Goal: Check status

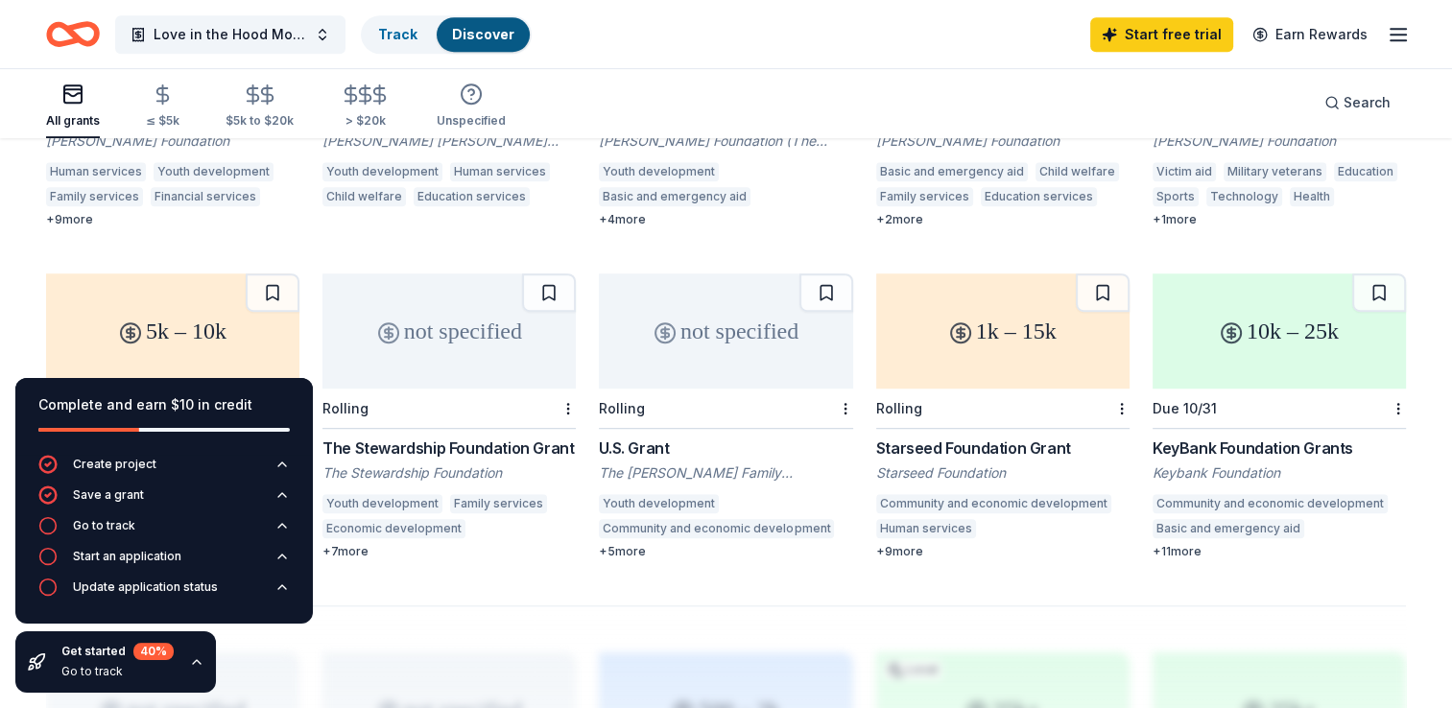
scroll to position [1038, 0]
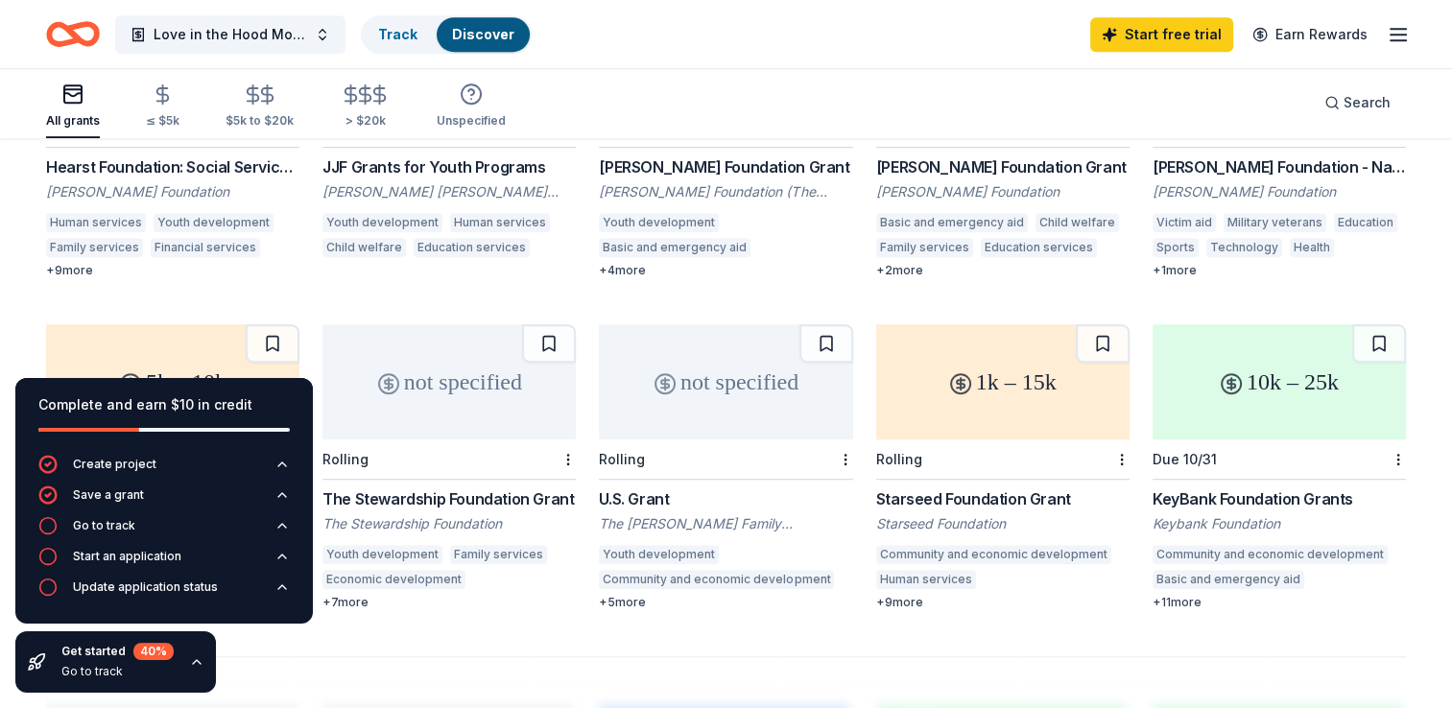
click at [1326, 440] on div "Due 10/31" at bounding box center [1279, 460] width 253 height 40
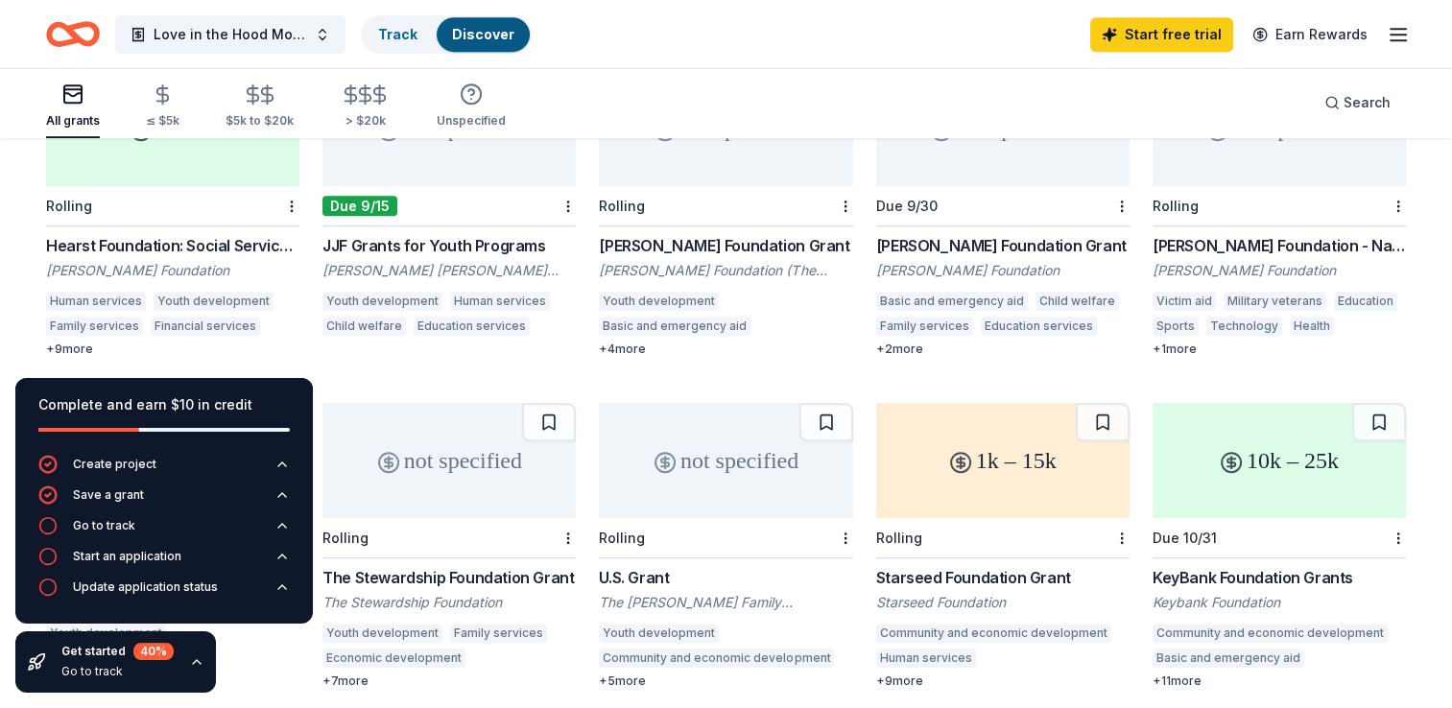
scroll to position [942, 0]
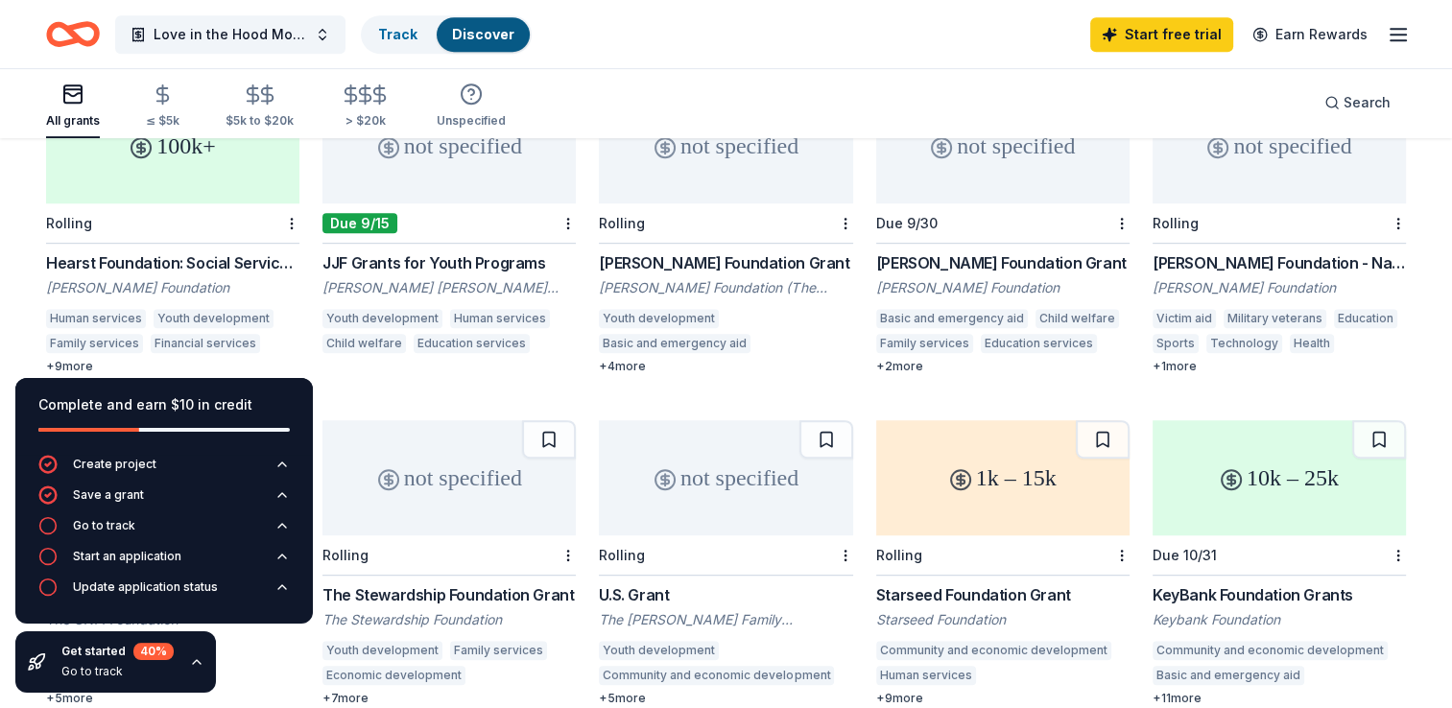
click at [753, 474] on div "not specified" at bounding box center [725, 477] width 253 height 115
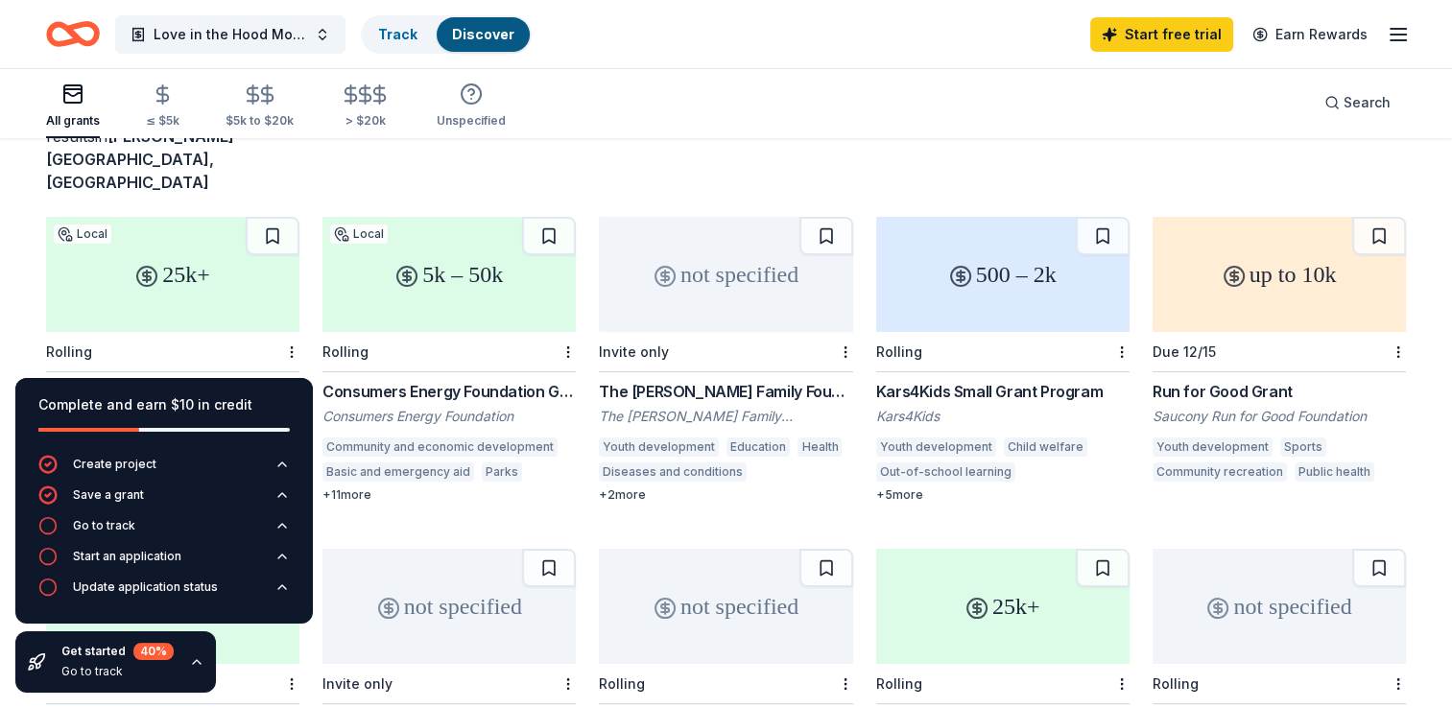
scroll to position [0, 0]
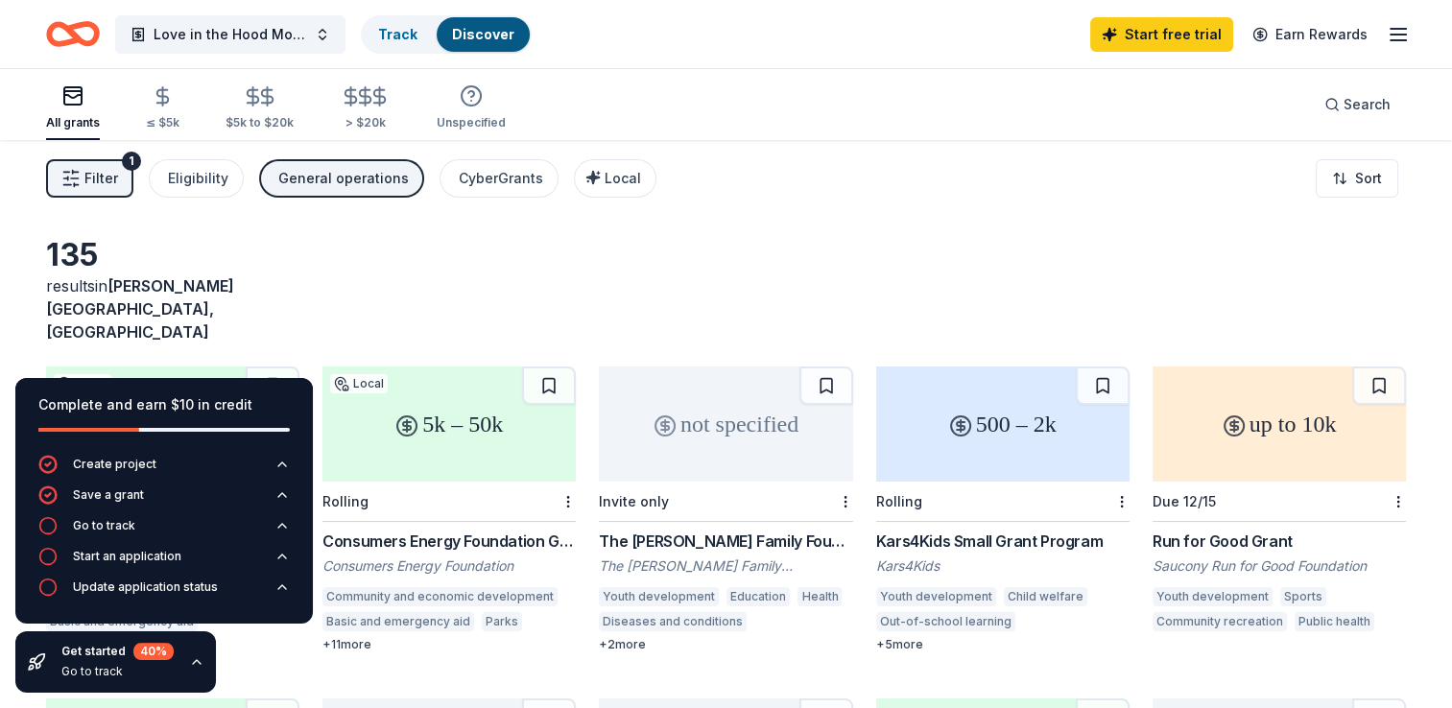
click at [1396, 36] on icon "button" at bounding box center [1398, 34] width 23 height 23
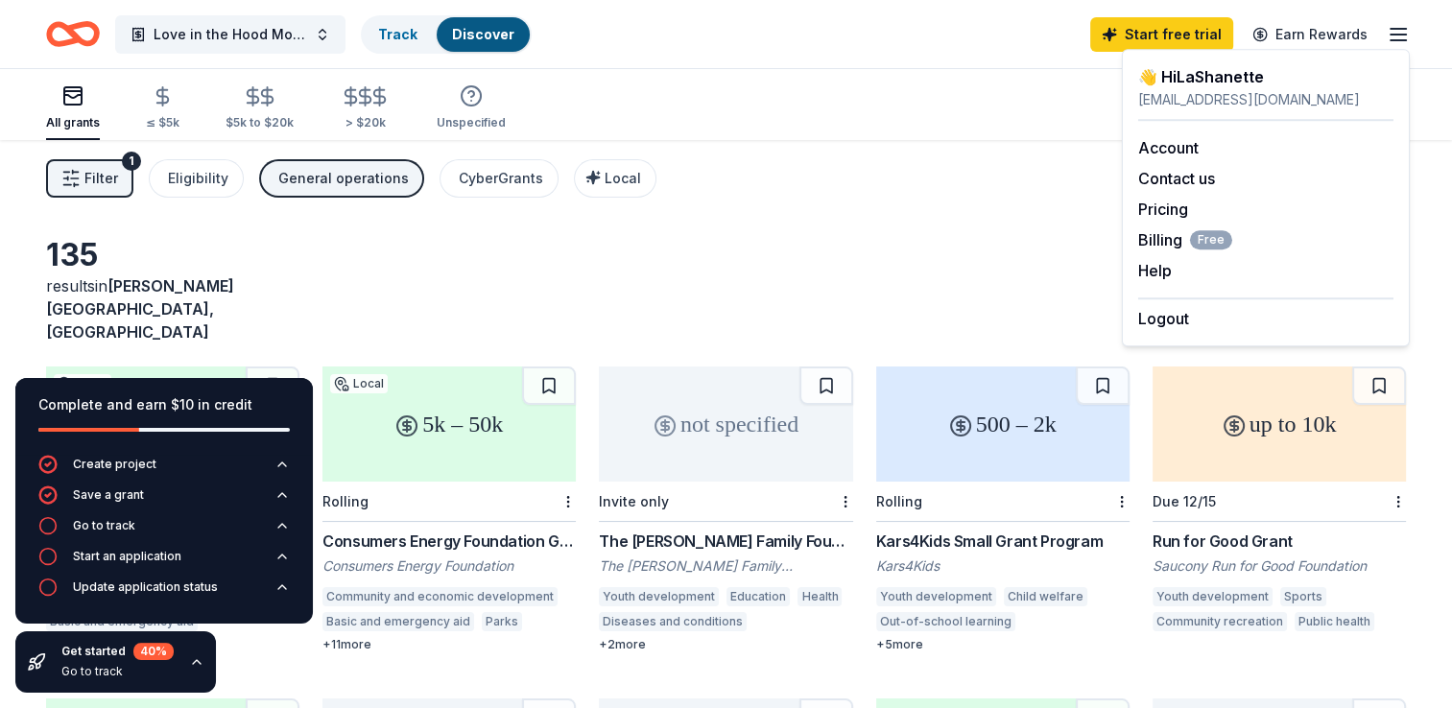
click at [1217, 83] on div "👋 Hi LaShanette" at bounding box center [1265, 76] width 255 height 23
click at [1310, 33] on link "Earn Rewards" at bounding box center [1310, 34] width 138 height 35
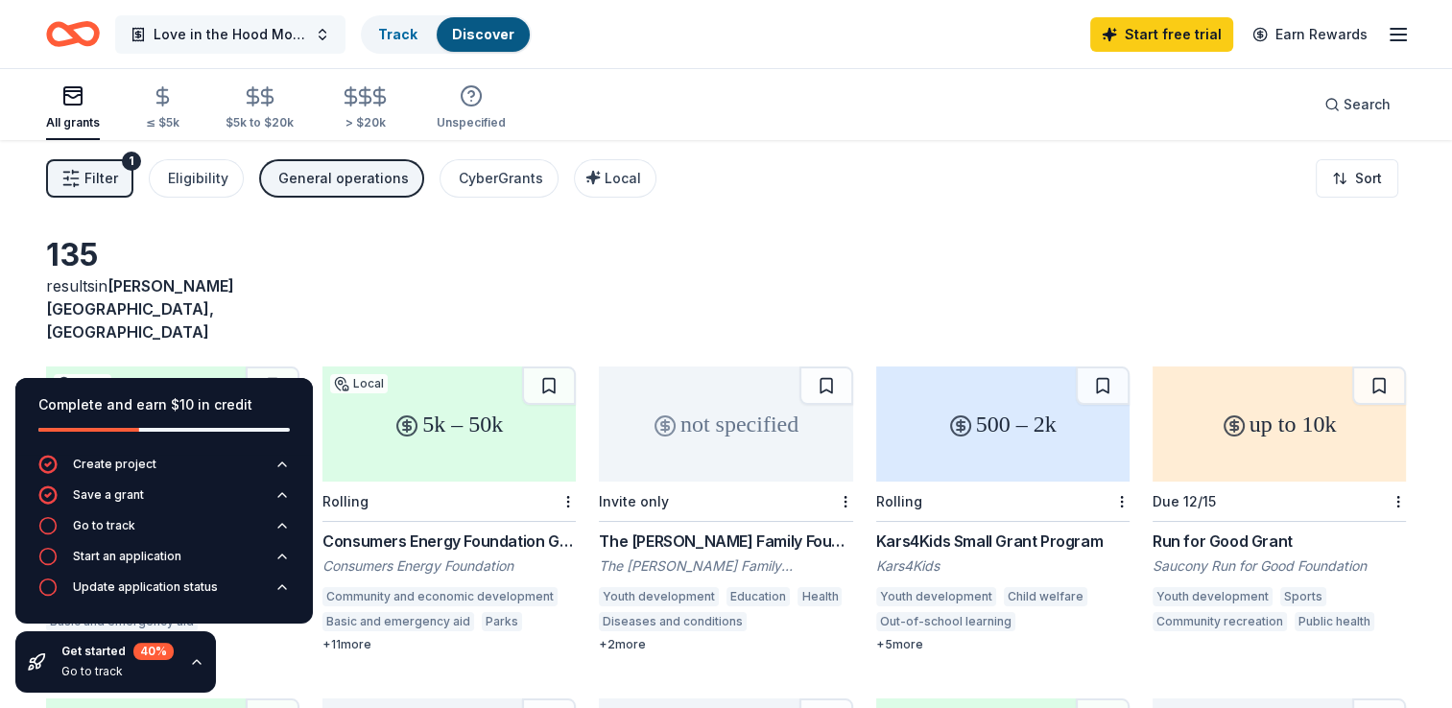
click at [322, 33] on button "Love in the Hood Movement" at bounding box center [230, 34] width 230 height 38
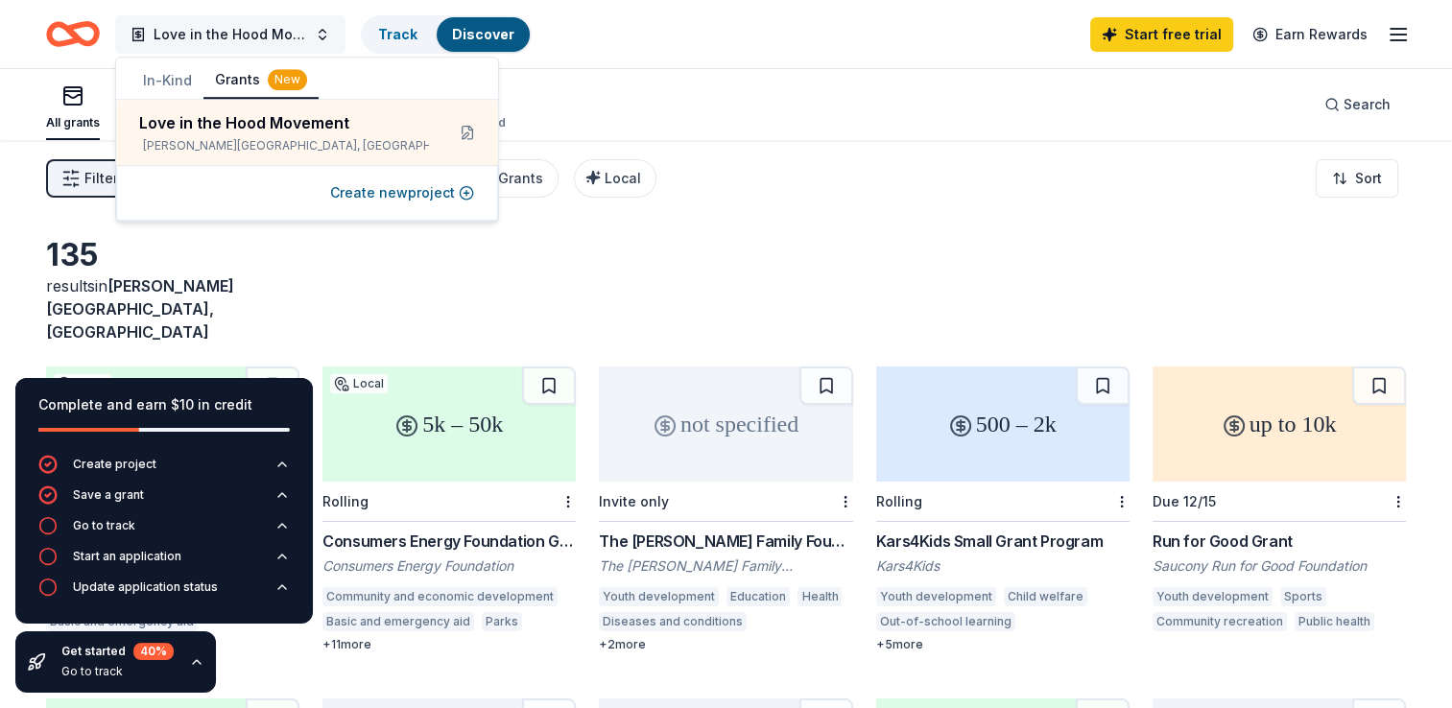
click at [319, 25] on button "Love in the Hood Movement" at bounding box center [230, 34] width 230 height 38
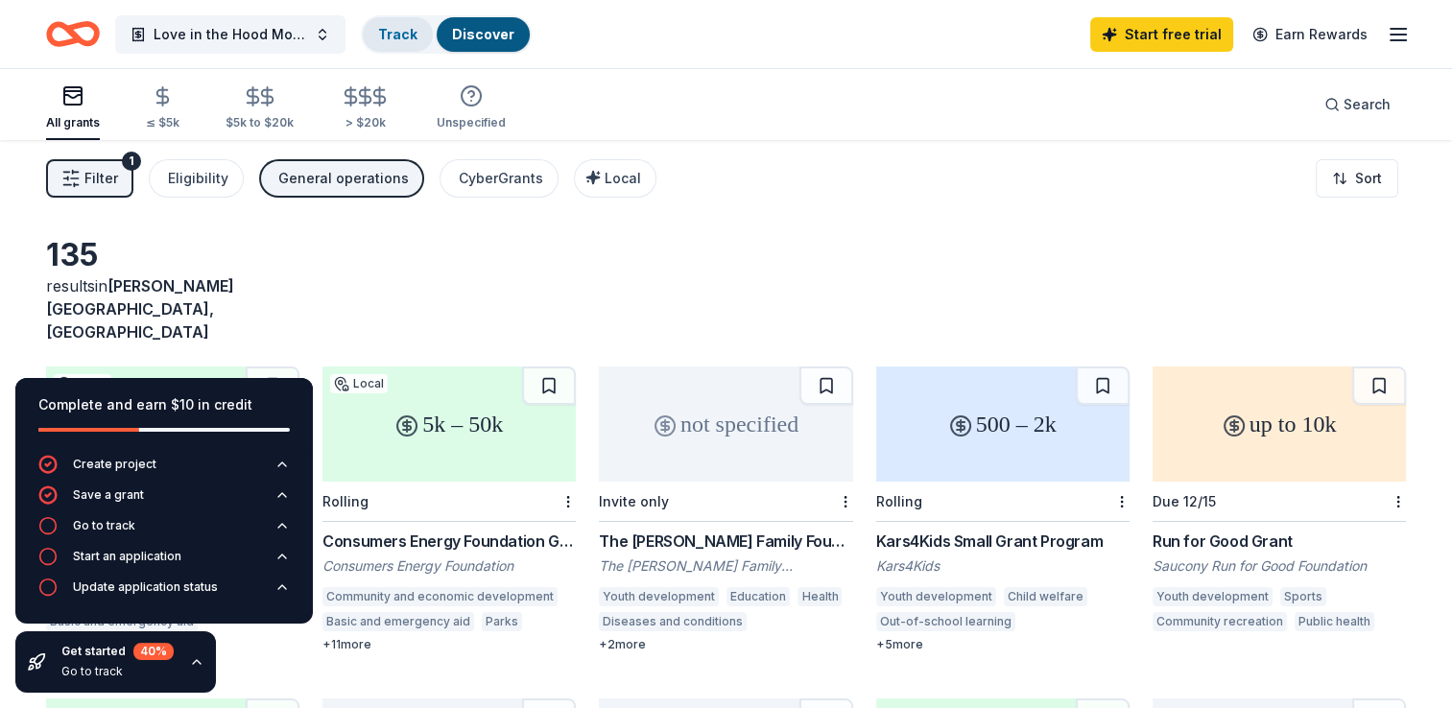
click at [392, 30] on link "Track" at bounding box center [397, 34] width 39 height 16
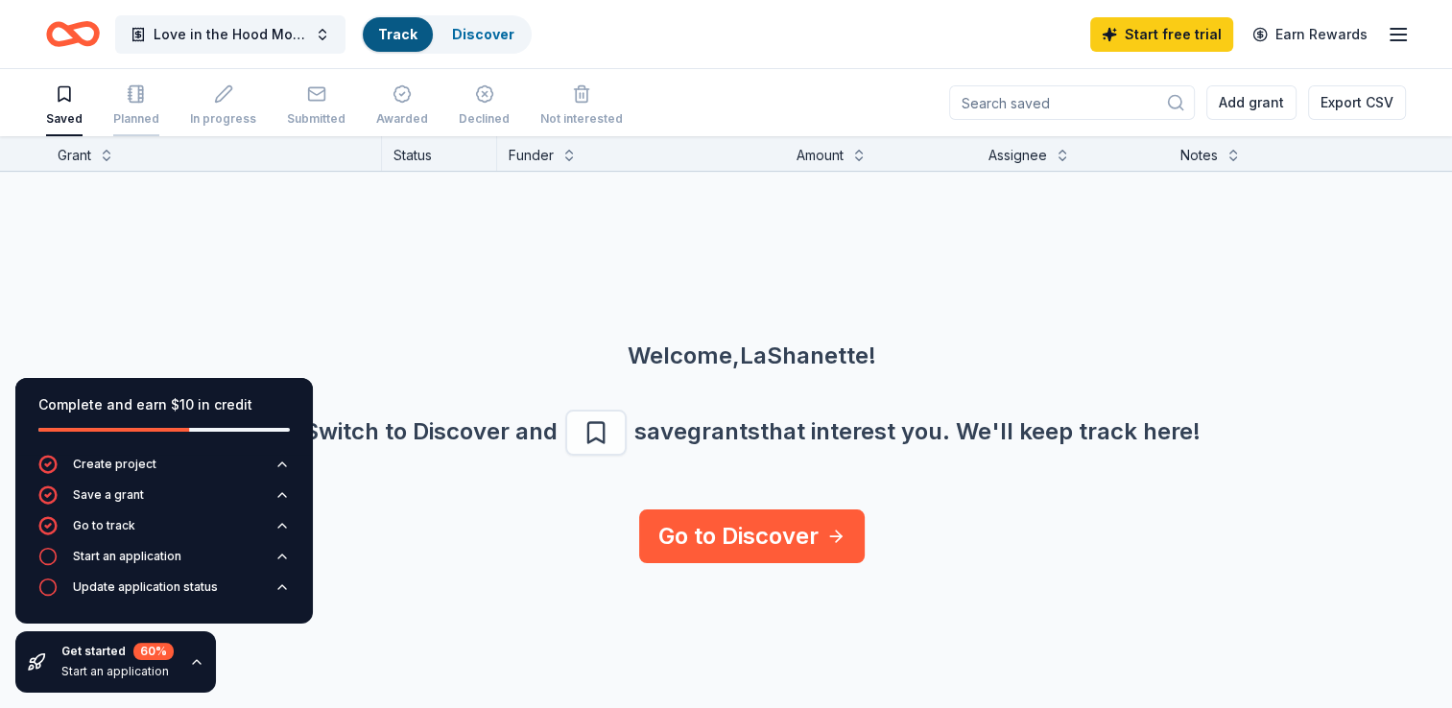
click at [142, 91] on icon "button" at bounding box center [136, 93] width 19 height 19
click at [220, 89] on icon "button" at bounding box center [223, 94] width 16 height 16
click at [307, 94] on icon "button" at bounding box center [316, 93] width 19 height 19
click at [282, 552] on icon "button" at bounding box center [281, 556] width 15 height 15
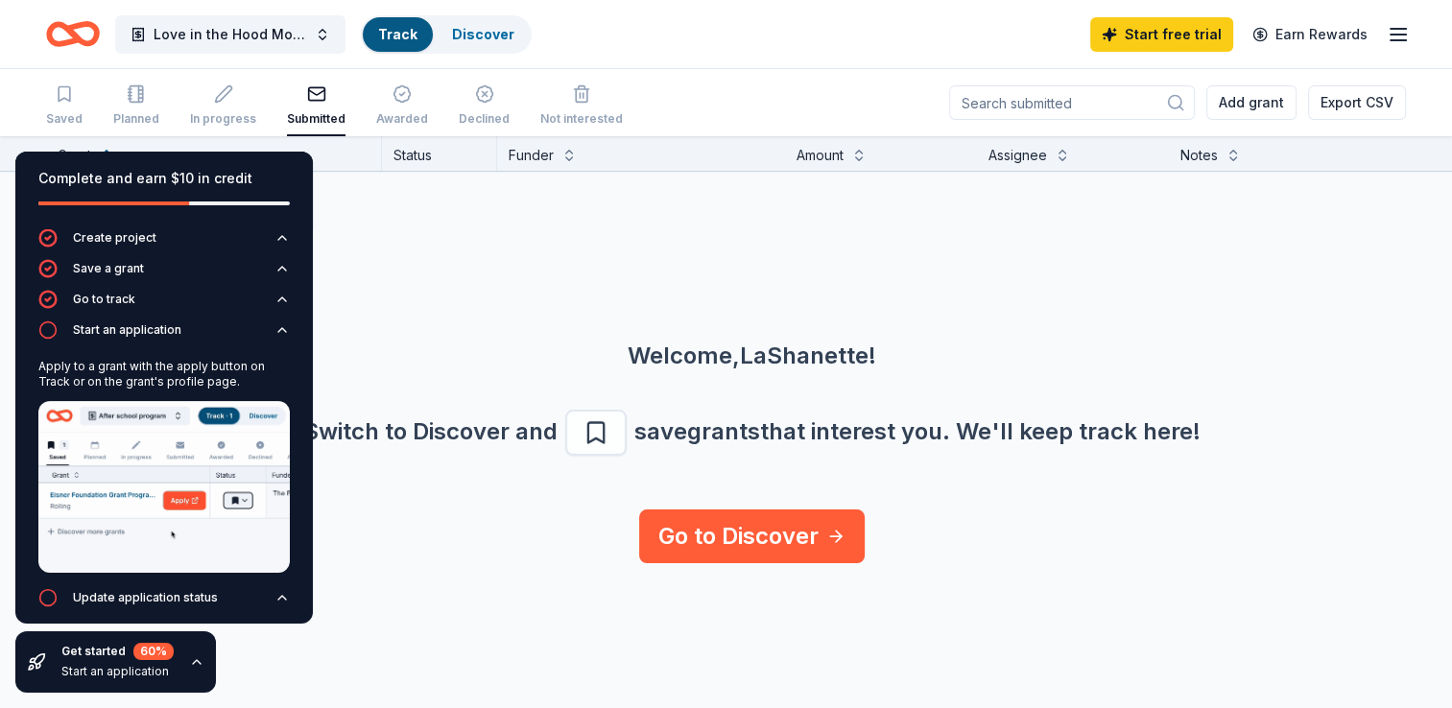
click at [226, 539] on img at bounding box center [163, 487] width 251 height 172
click at [192, 590] on div "Update application status" at bounding box center [145, 597] width 145 height 15
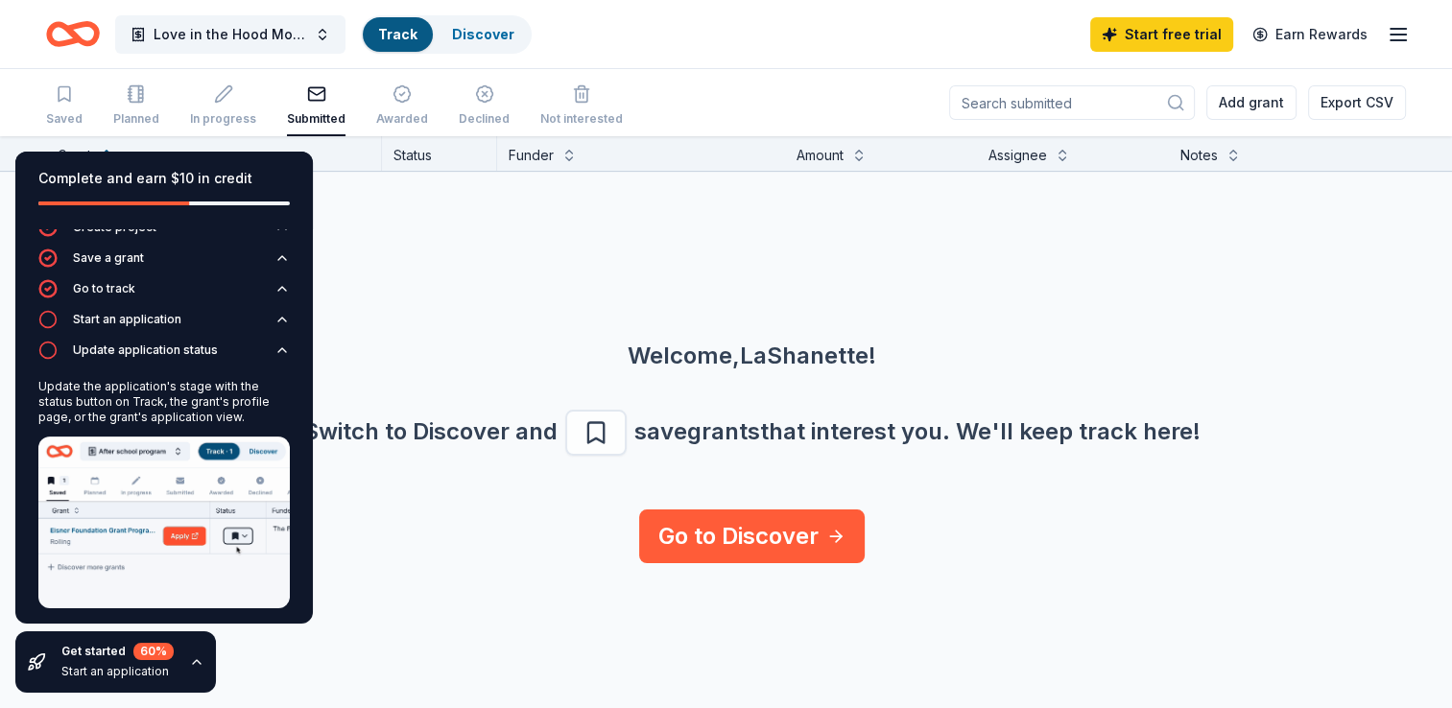
scroll to position [15, 0]
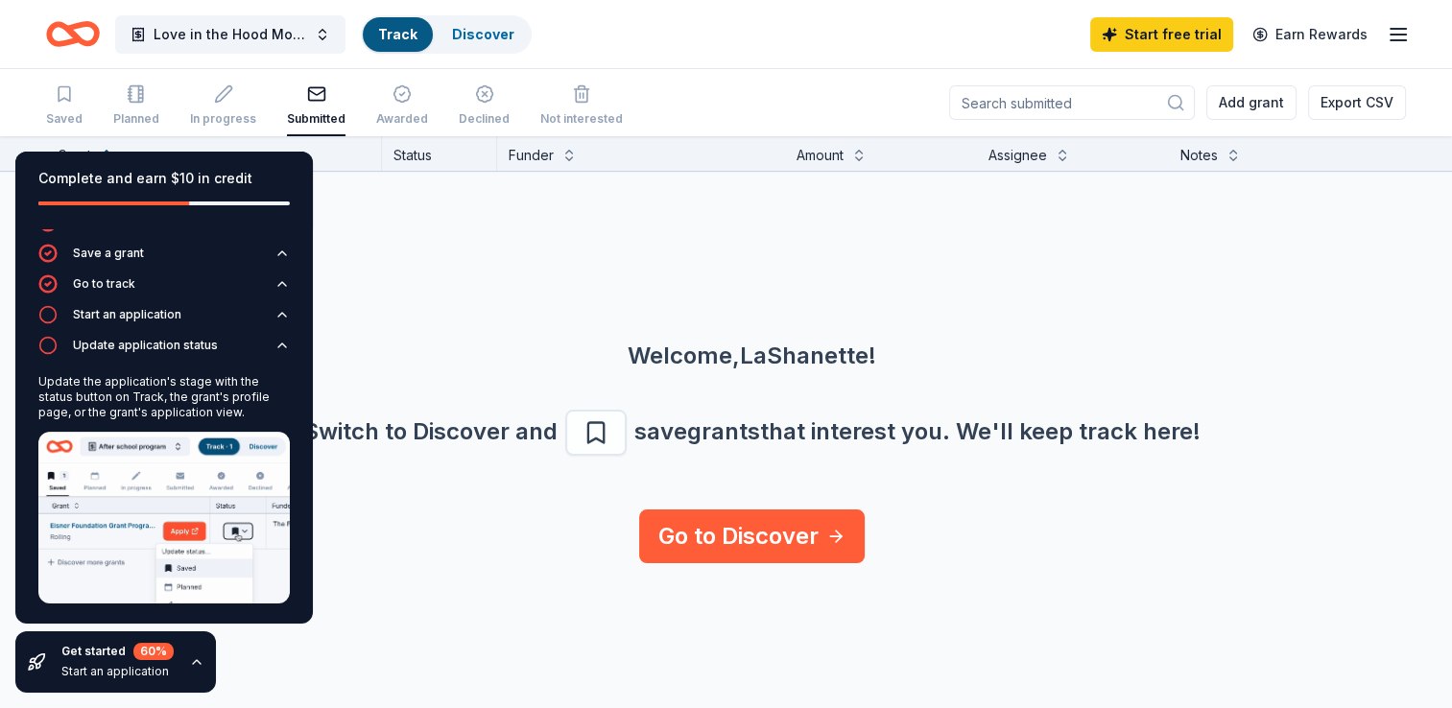
click at [426, 336] on div "Welcome, LaShanette ! Switch to Discover and save grants that interest you. We …" at bounding box center [752, 341] width 1452 height 338
click at [266, 245] on button "Save a grant" at bounding box center [163, 259] width 251 height 31
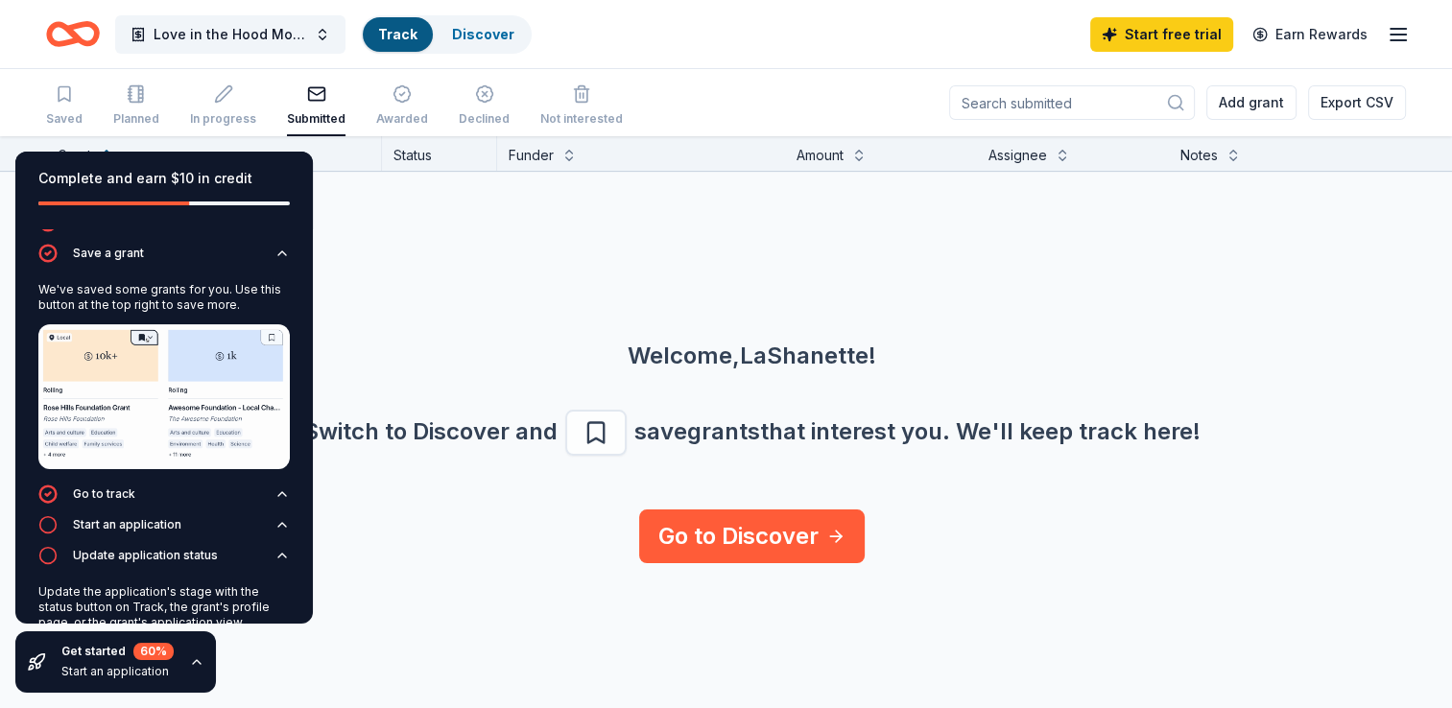
scroll to position [0, 0]
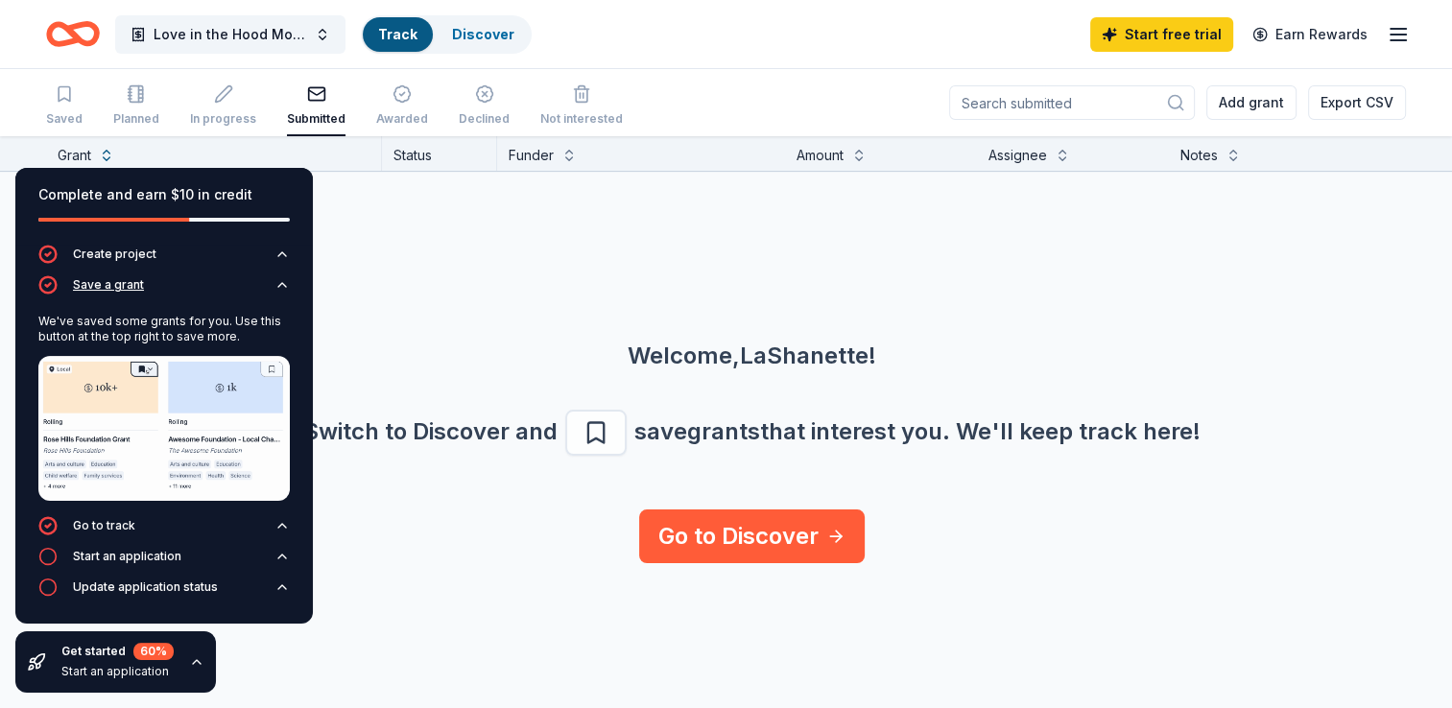
click at [287, 276] on button "Save a grant" at bounding box center [163, 290] width 251 height 31
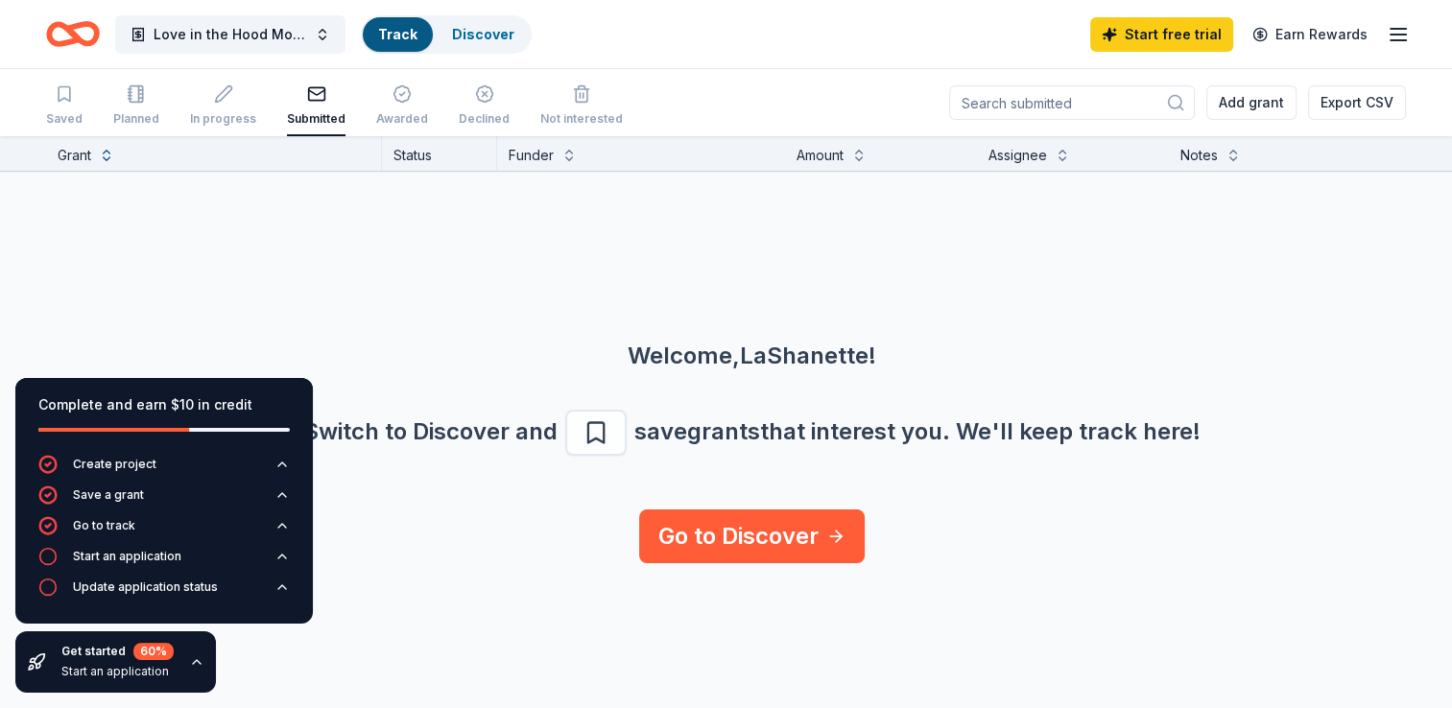
click at [196, 661] on icon "button" at bounding box center [196, 662] width 15 height 15
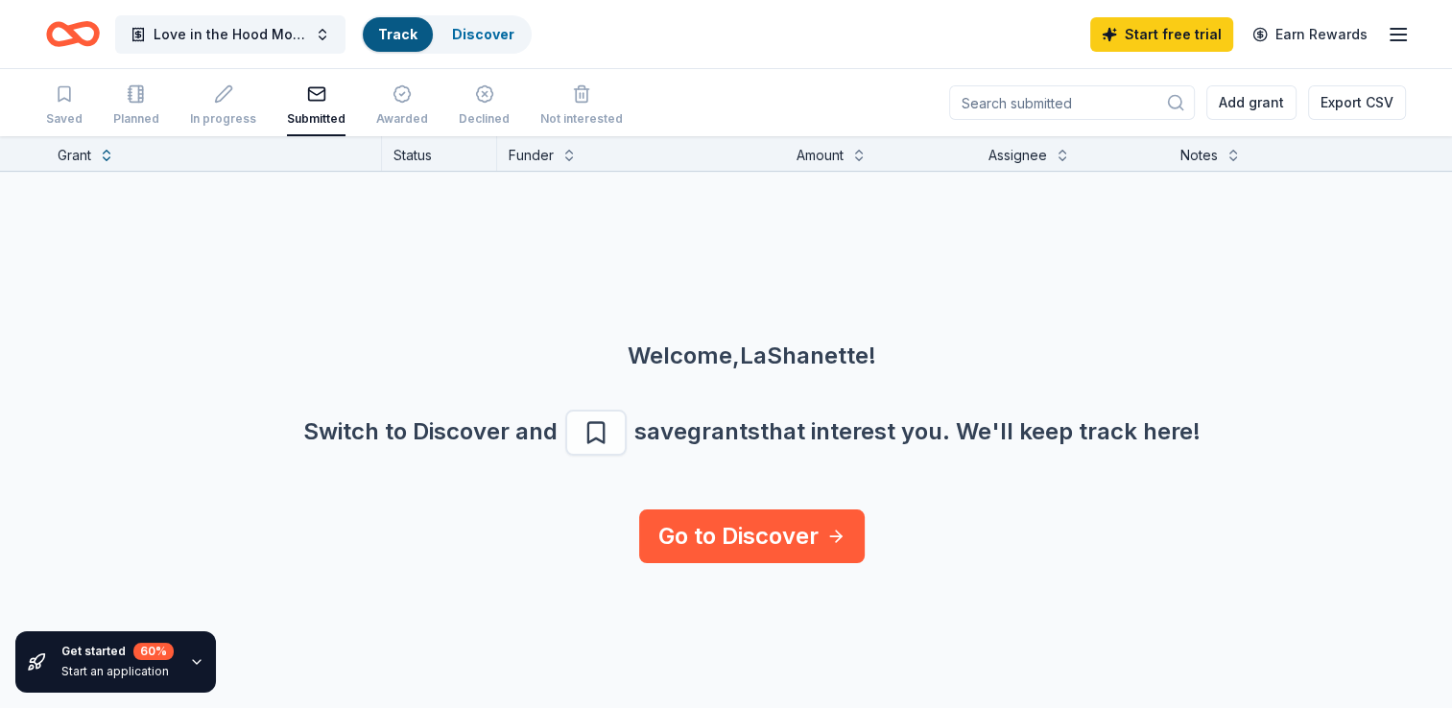
click at [151, 649] on div "60 %" at bounding box center [153, 651] width 40 height 17
click at [81, 670] on div "Start an application" at bounding box center [117, 671] width 112 height 15
click at [107, 149] on button at bounding box center [106, 153] width 15 height 19
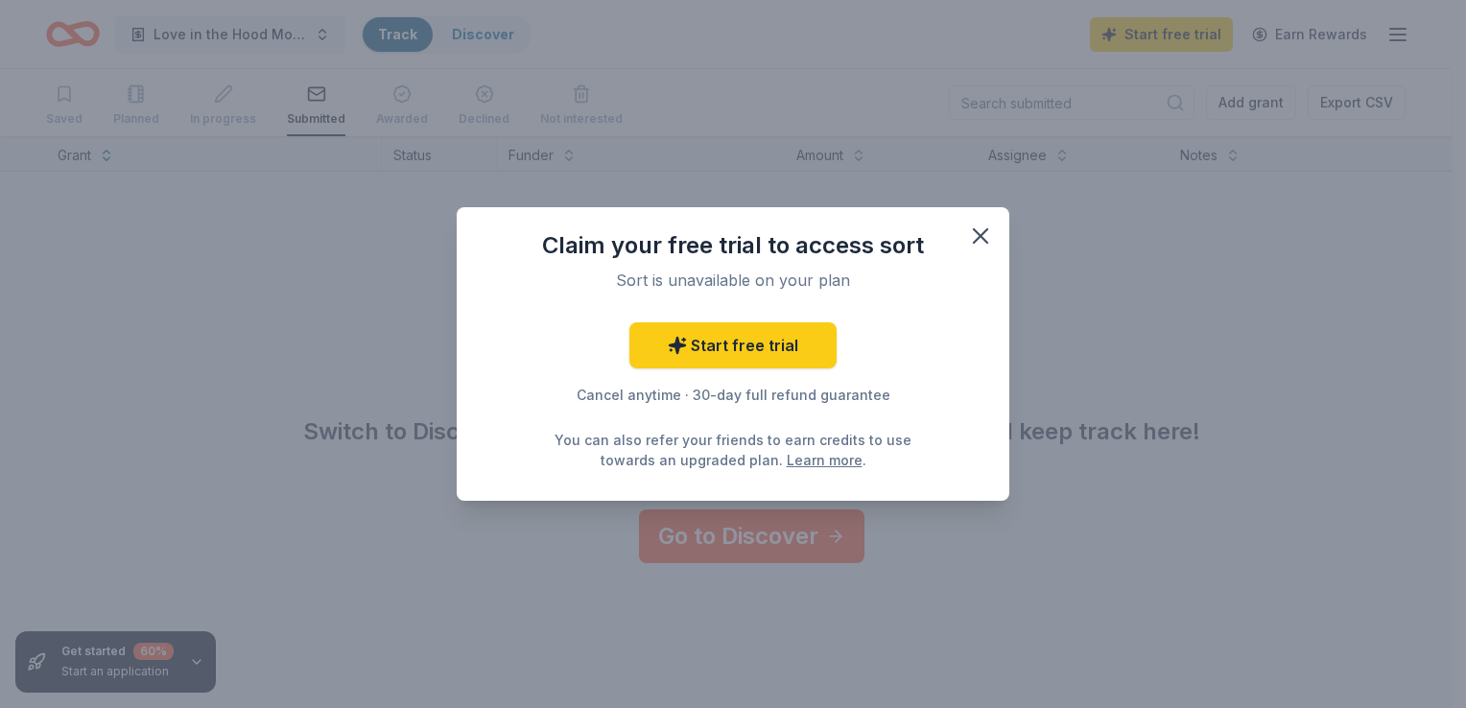
drag, startPoint x: 981, startPoint y: 226, endPoint x: 894, endPoint y: 226, distance: 86.4
click at [979, 226] on icon "button" at bounding box center [980, 236] width 27 height 27
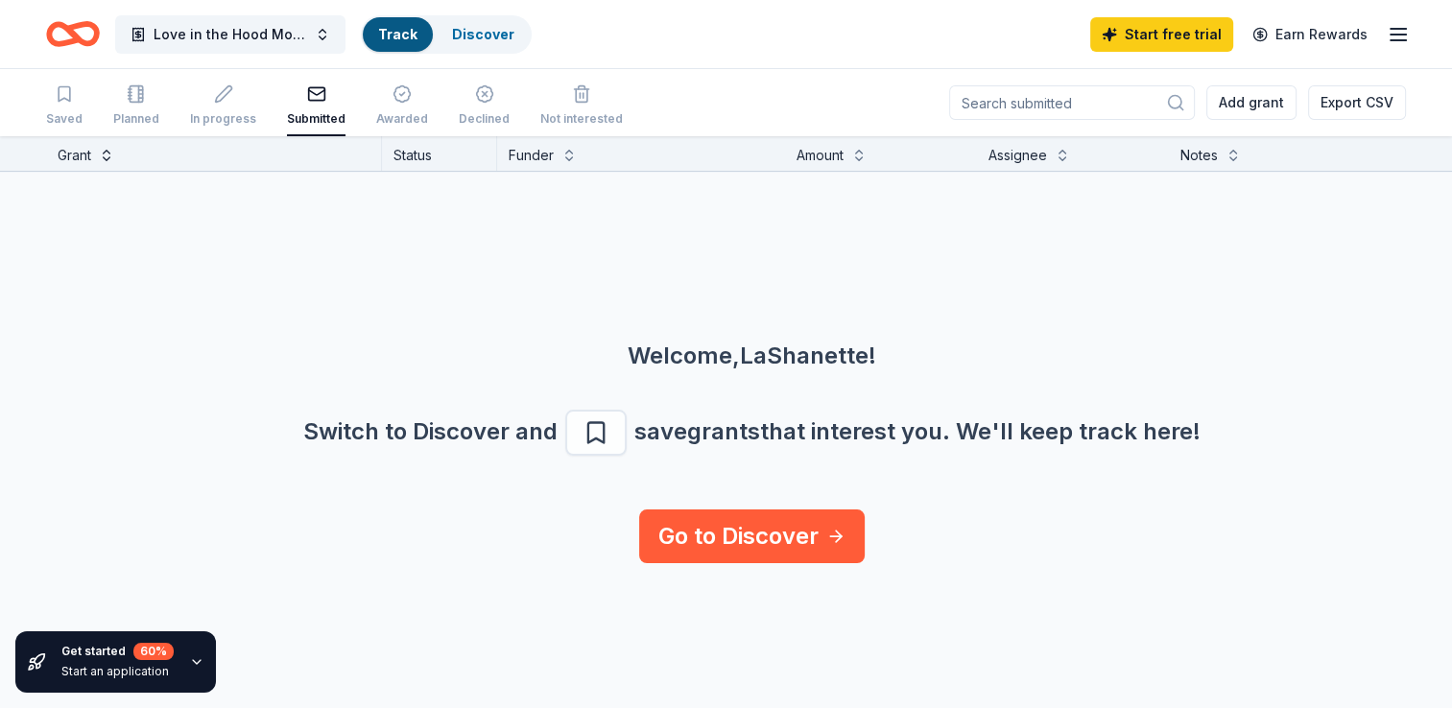
click at [107, 161] on button at bounding box center [106, 153] width 15 height 19
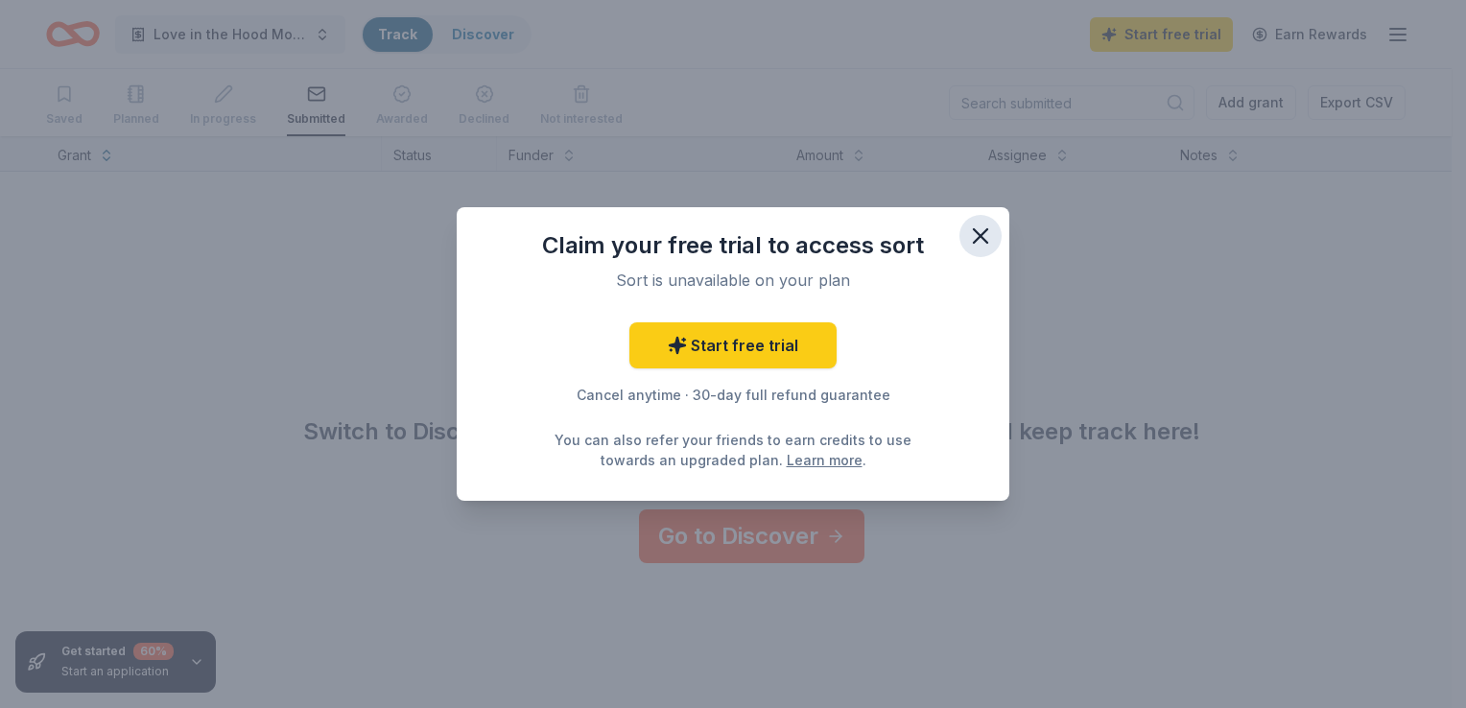
click at [983, 233] on icon "button" at bounding box center [980, 235] width 13 height 13
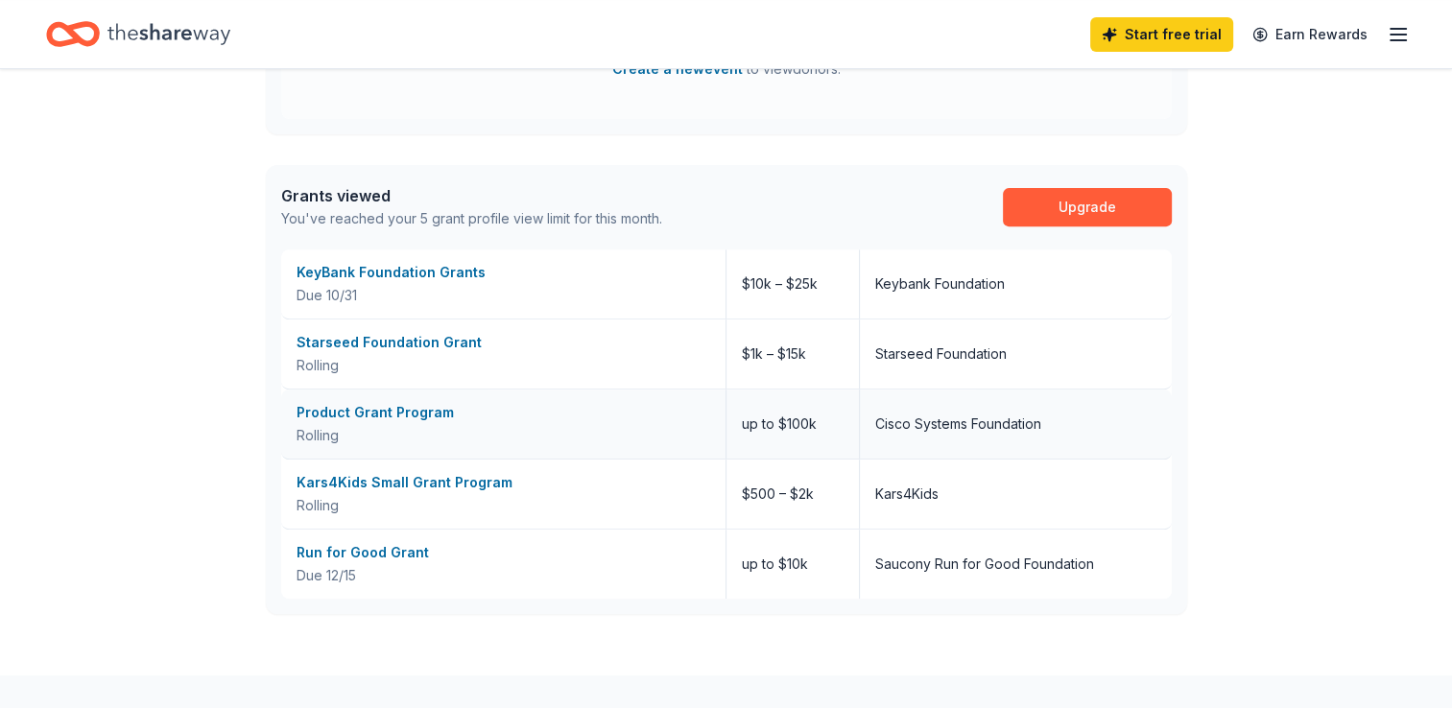
scroll to position [581, 0]
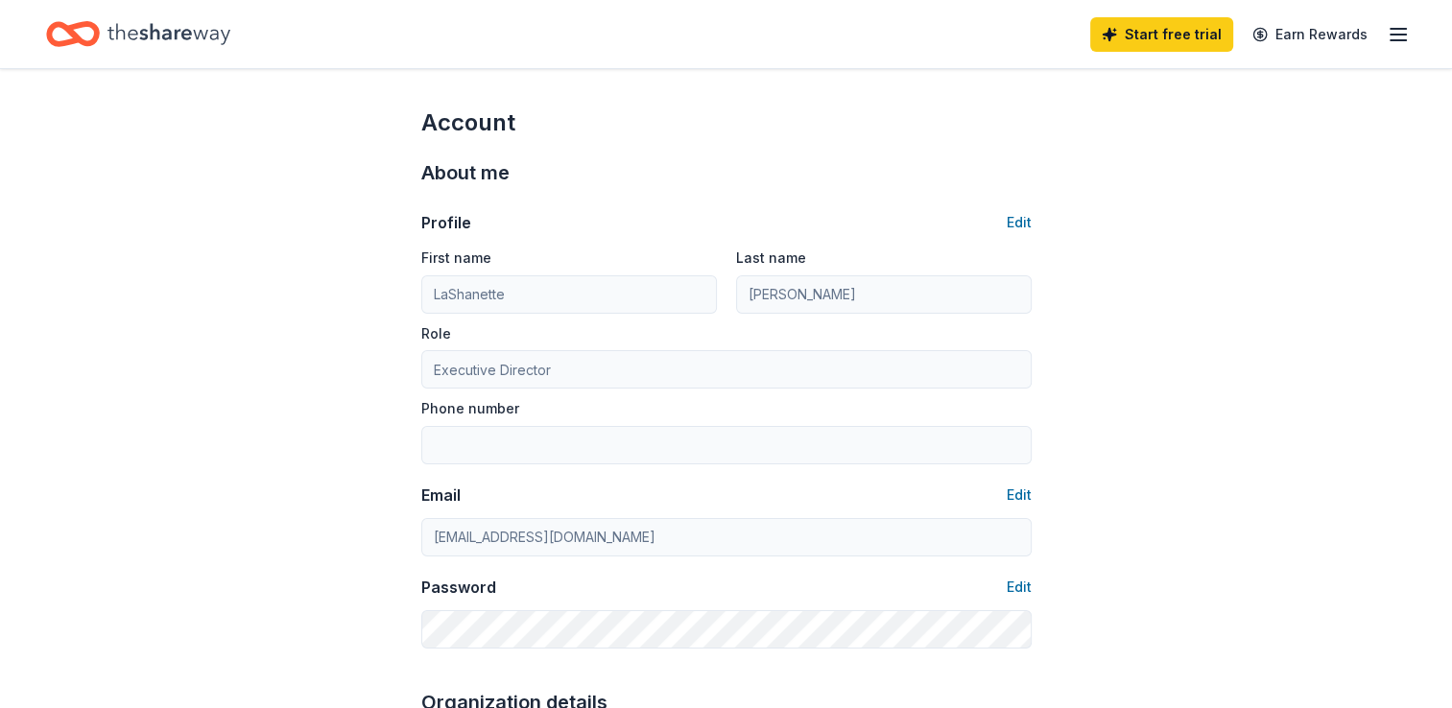
click at [1396, 36] on icon "button" at bounding box center [1398, 34] width 23 height 23
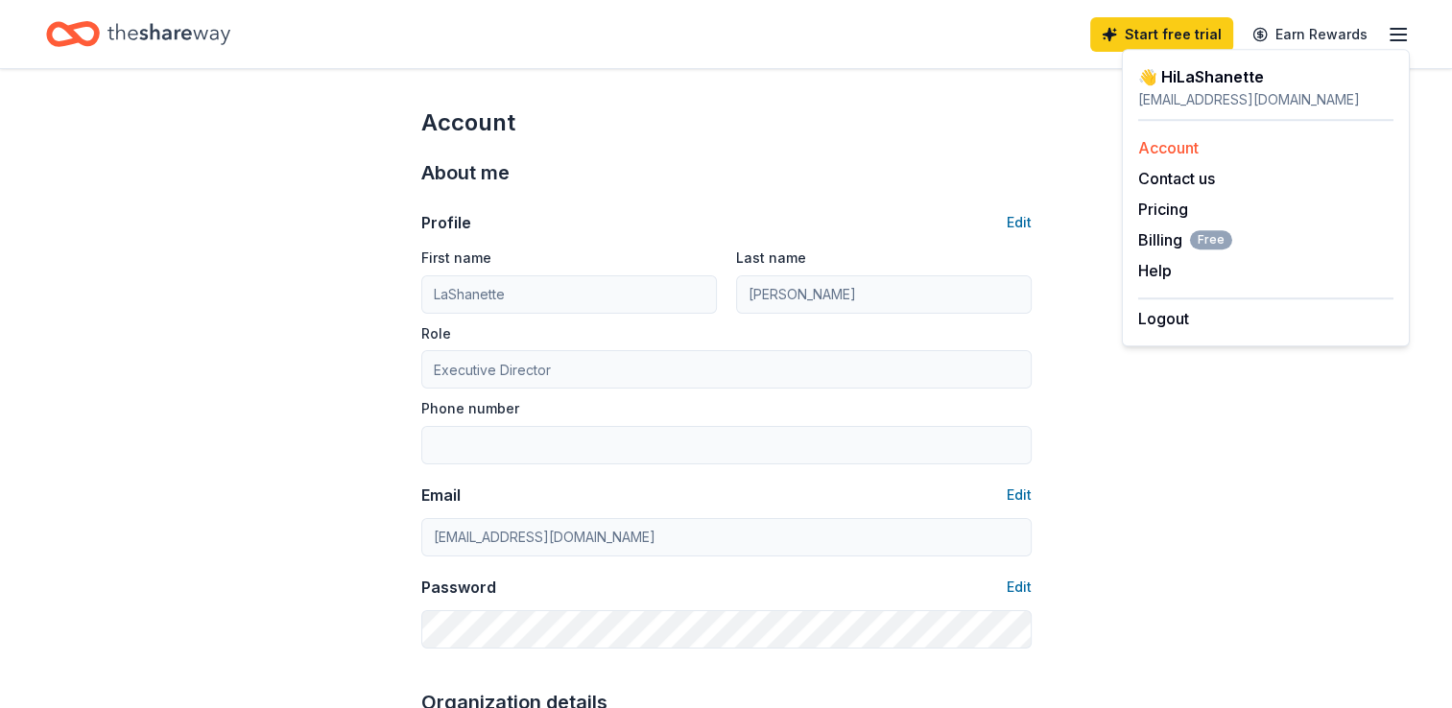
click at [1166, 145] on link "Account" at bounding box center [1168, 147] width 60 height 19
drag, startPoint x: 970, startPoint y: 164, endPoint x: 946, endPoint y: 165, distance: 24.0
click at [967, 164] on div "About me" at bounding box center [726, 172] width 610 height 31
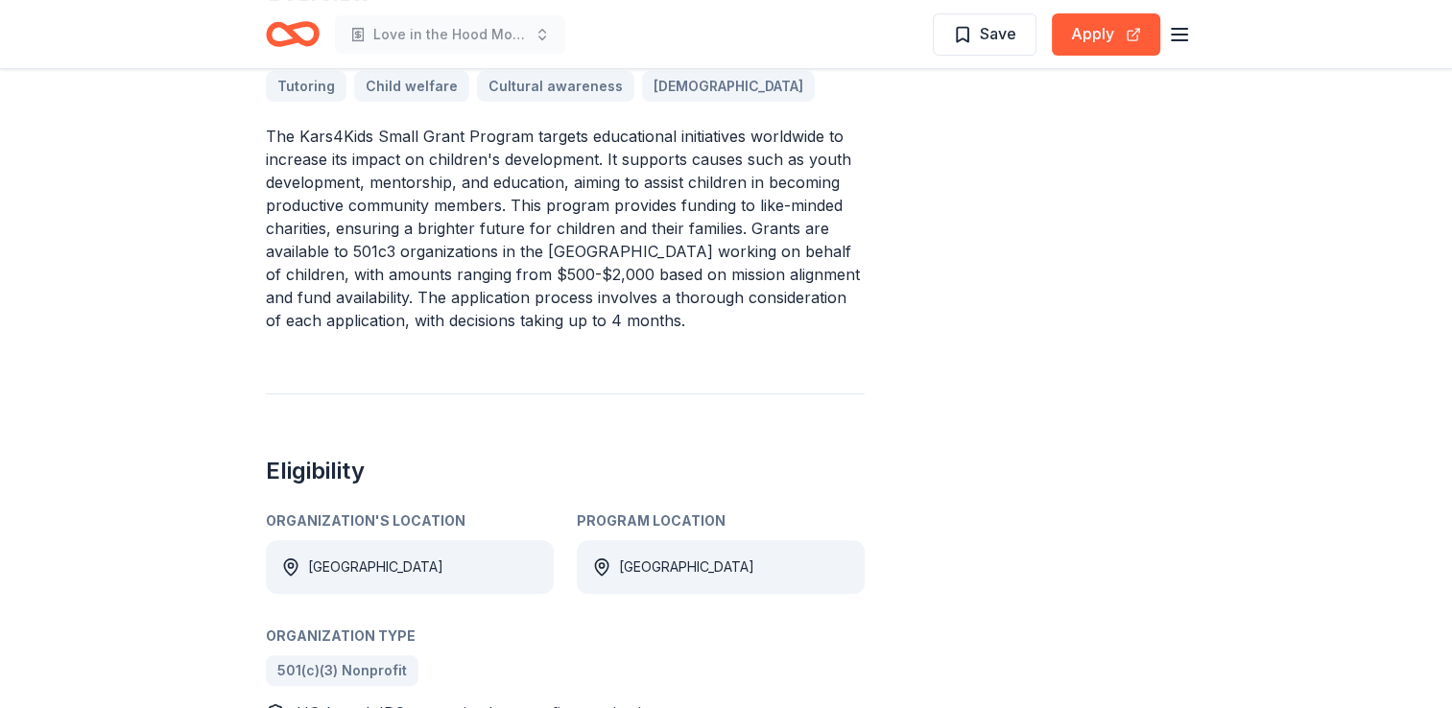
scroll to position [576, 0]
